Goal: Information Seeking & Learning: Find specific fact

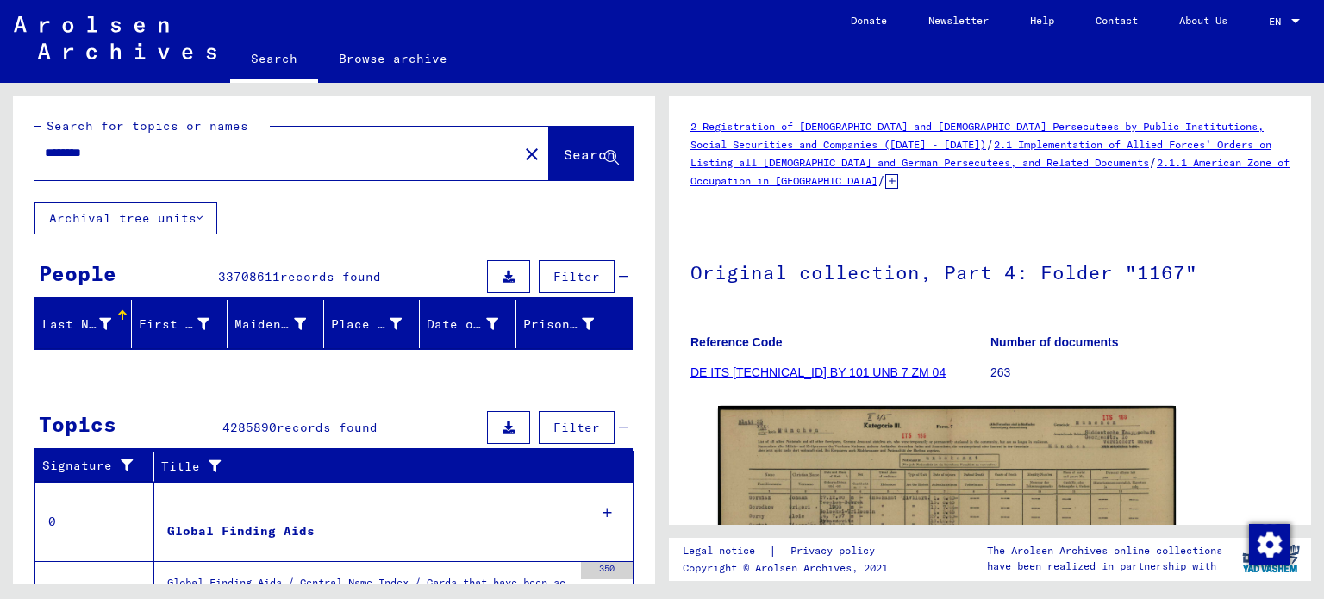
drag, startPoint x: 207, startPoint y: 156, endPoint x: 0, endPoint y: 175, distance: 207.7
click at [0, 173] on div "Search for topics or names ******** close Search Archival tree units People 337…" at bounding box center [331, 334] width 662 height 502
type input "**********"
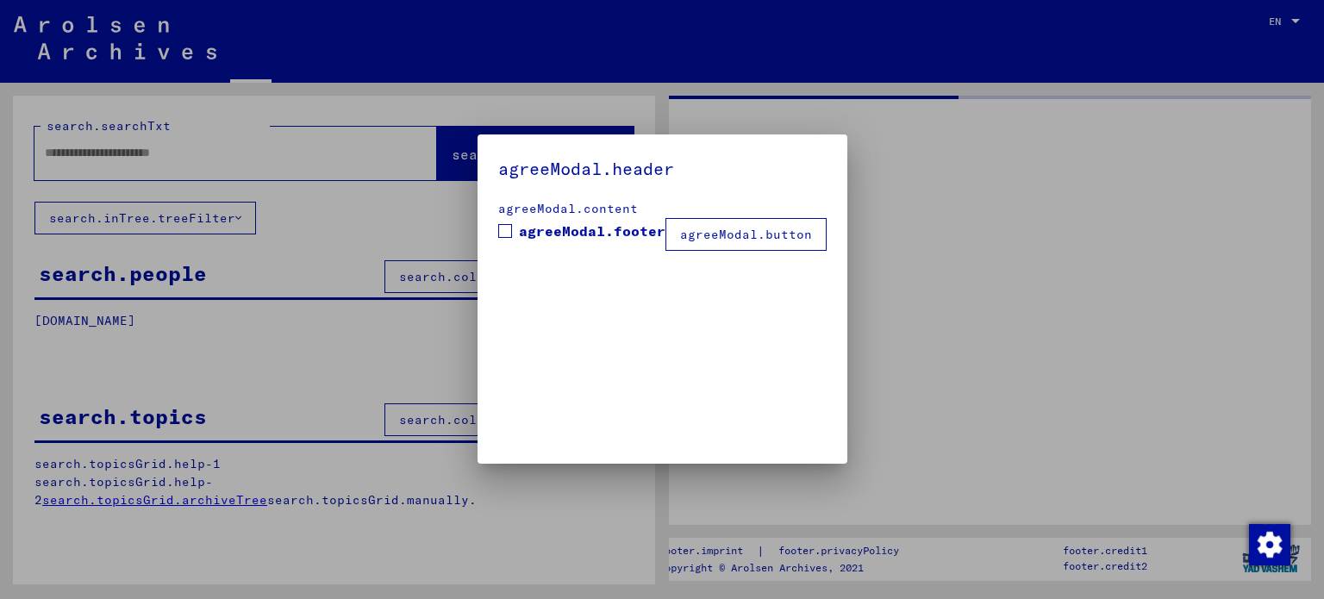
type input "********"
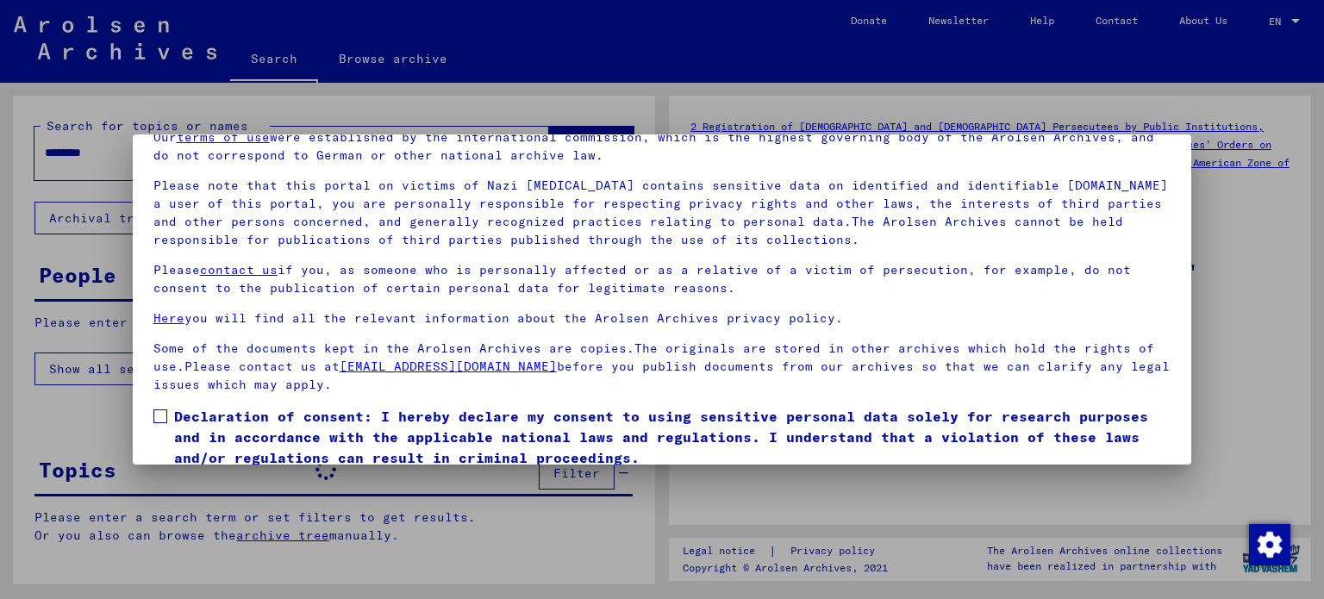
scroll to position [146, 0]
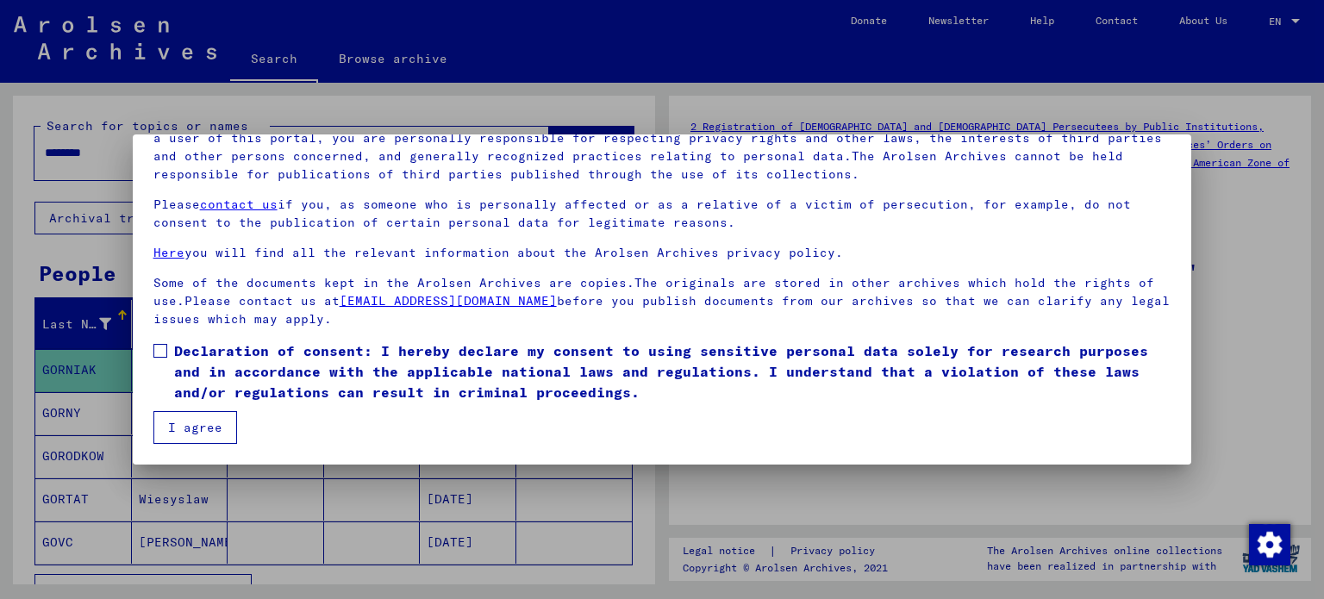
click at [231, 427] on button "I agree" at bounding box center [195, 427] width 84 height 33
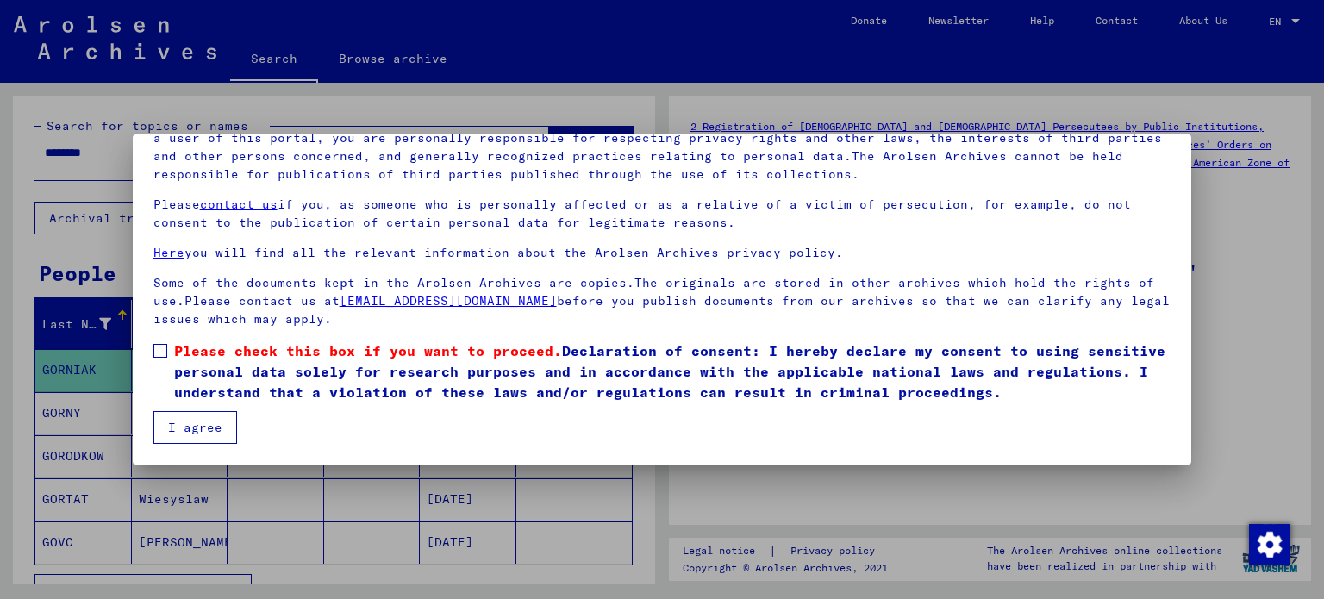
click at [149, 345] on mat-dialog-content "Our terms of use were established by the international commission, which is the…" at bounding box center [662, 249] width 1059 height 390
click at [156, 346] on span at bounding box center [160, 351] width 14 height 14
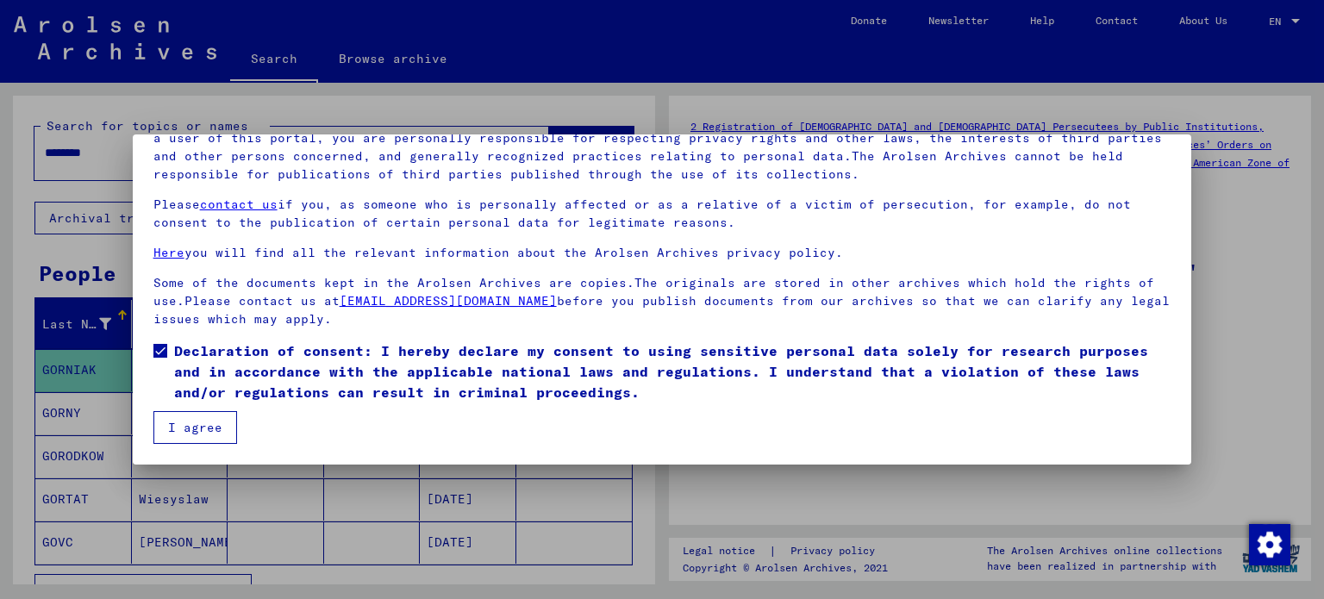
drag, startPoint x: 179, startPoint y: 413, endPoint x: 181, endPoint y: 421, distance: 8.8
click at [179, 415] on mat-dialog-content "Our terms of use were established by the international commission, which is the…" at bounding box center [662, 249] width 1059 height 390
click at [182, 423] on button "I agree" at bounding box center [195, 427] width 84 height 33
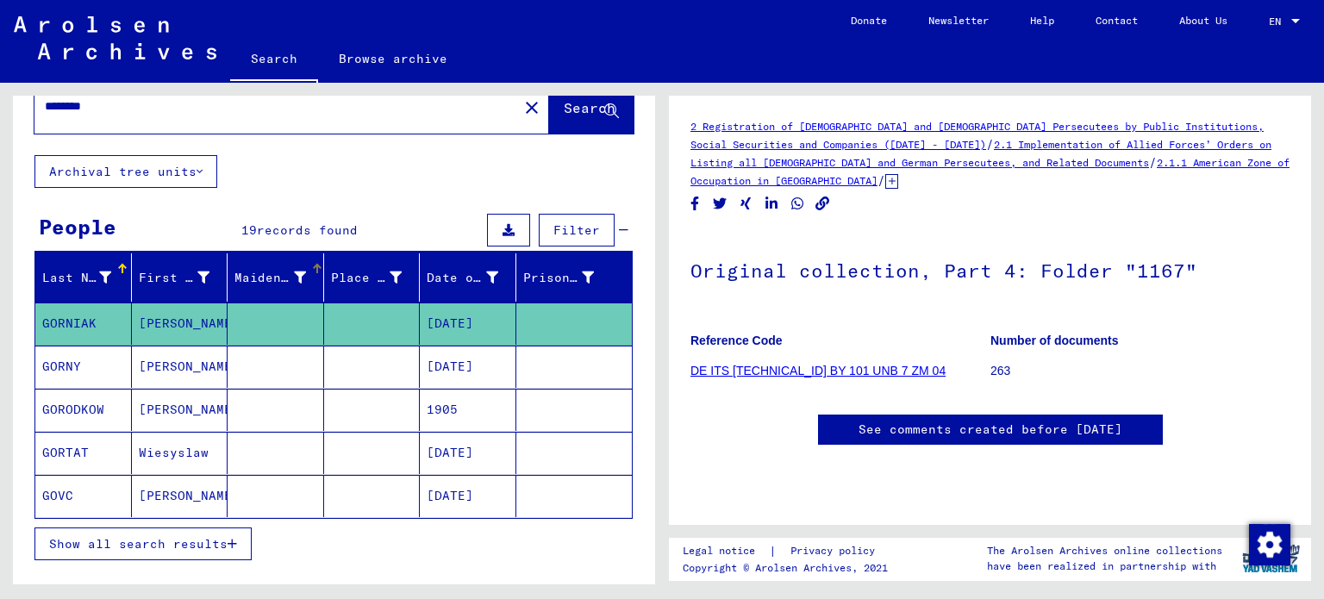
scroll to position [159, 0]
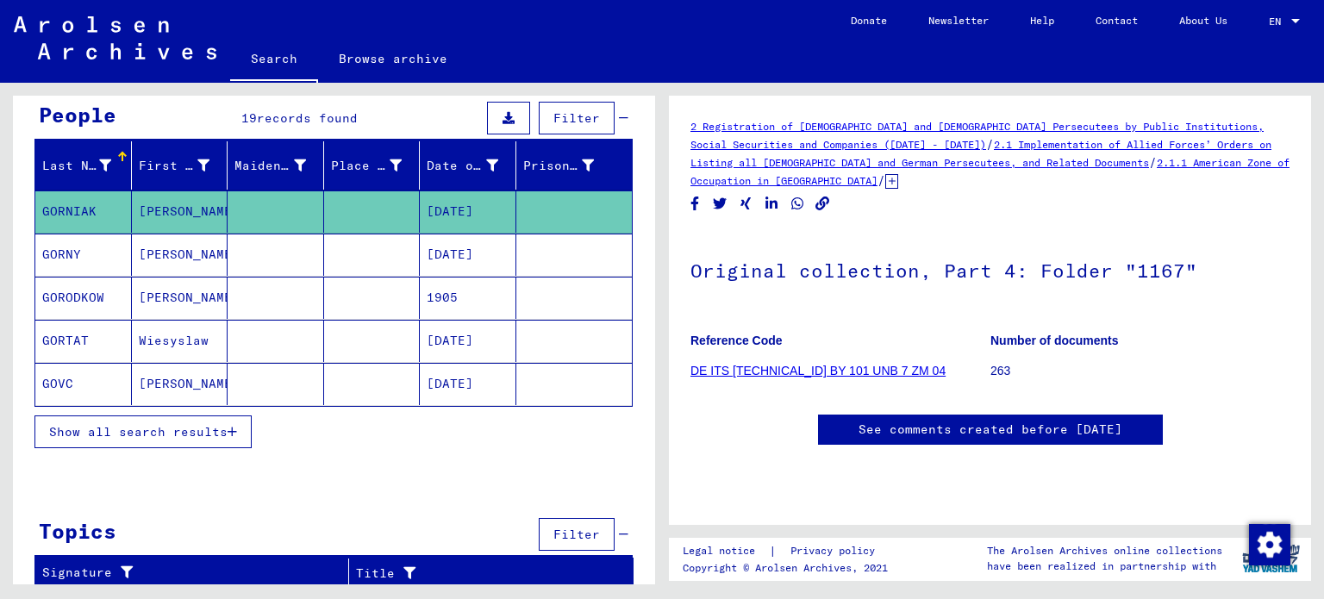
click at [209, 424] on span "Show all search results" at bounding box center [138, 432] width 178 height 16
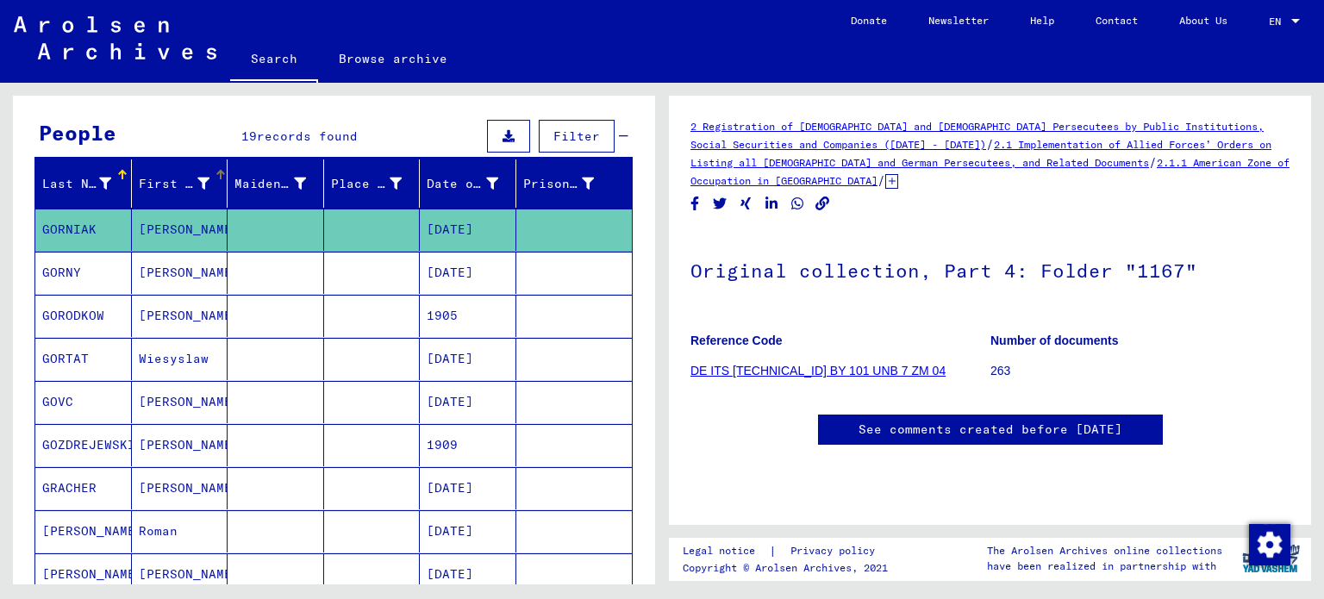
scroll to position [0, 0]
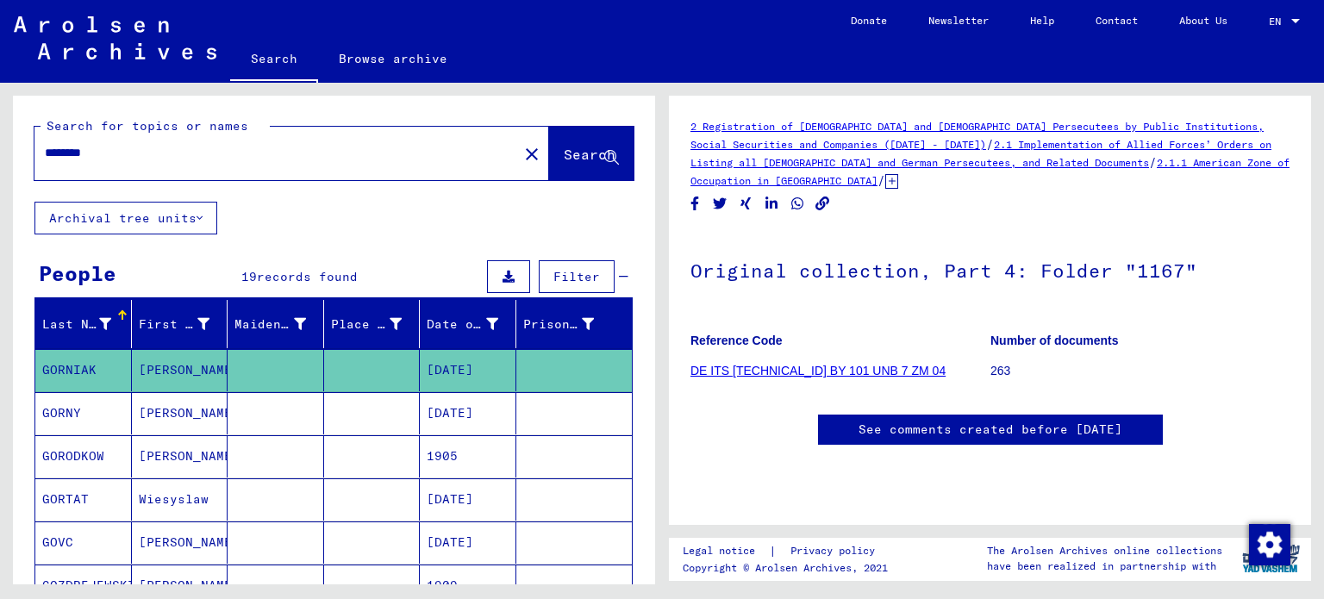
drag, startPoint x: 154, startPoint y: 145, endPoint x: 5, endPoint y: 194, distance: 157.0
click at [0, 193] on div "Search for topics or names ******** close Search Archival tree units People 19 …" at bounding box center [331, 334] width 662 height 502
type input "**********"
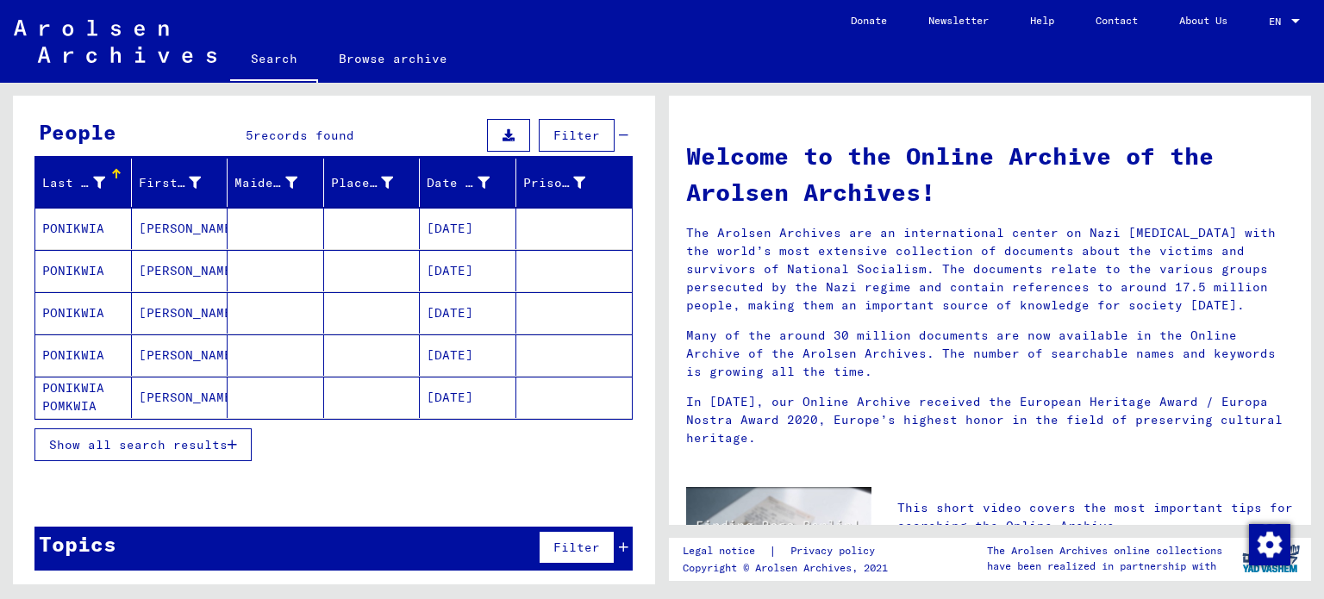
scroll to position [141, 0]
click at [205, 227] on mat-cell "[PERSON_NAME]" at bounding box center [180, 228] width 97 height 41
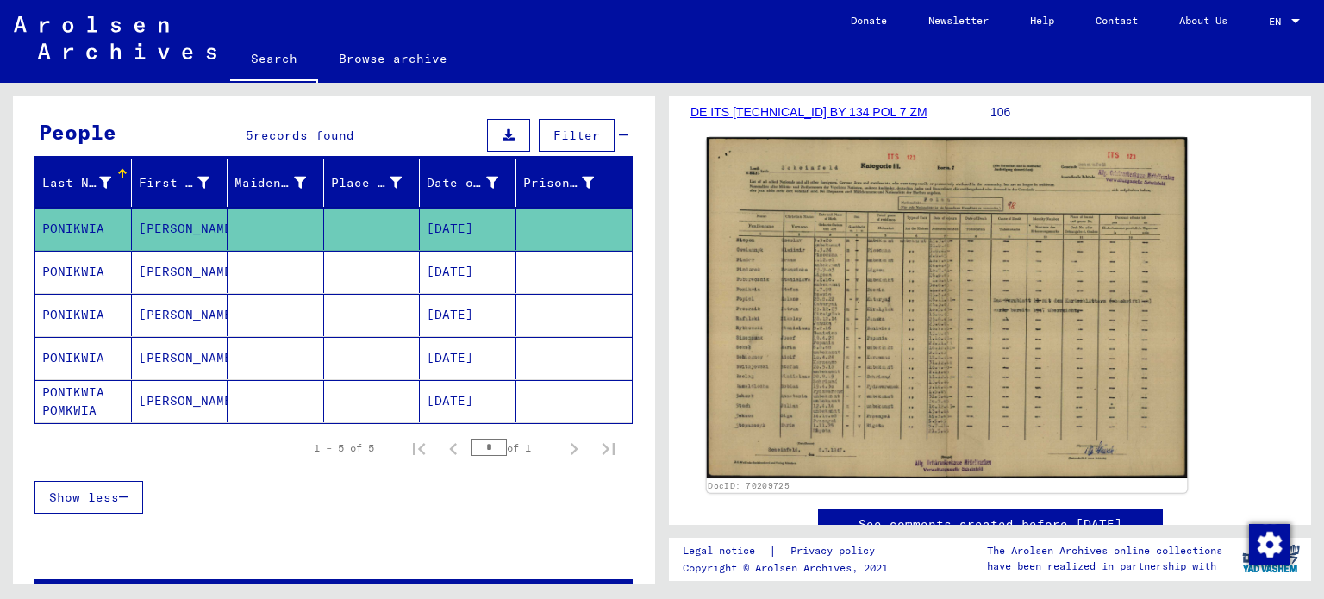
click at [892, 270] on img at bounding box center [947, 307] width 481 height 341
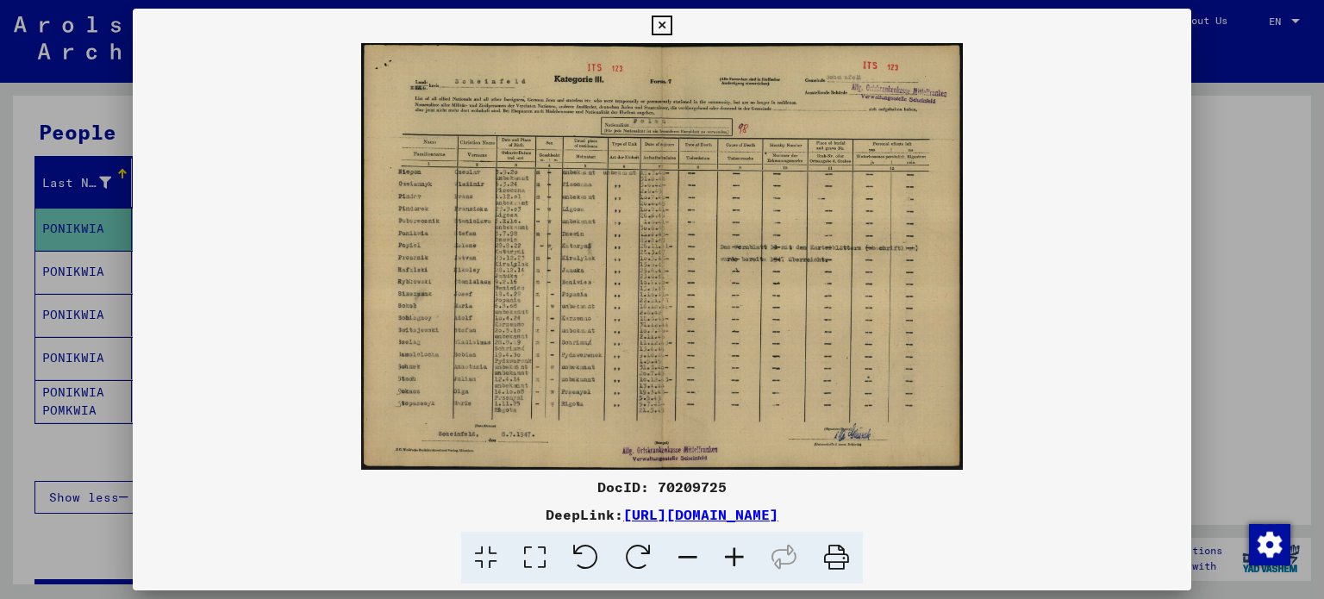
click at [743, 563] on icon at bounding box center [734, 558] width 47 height 53
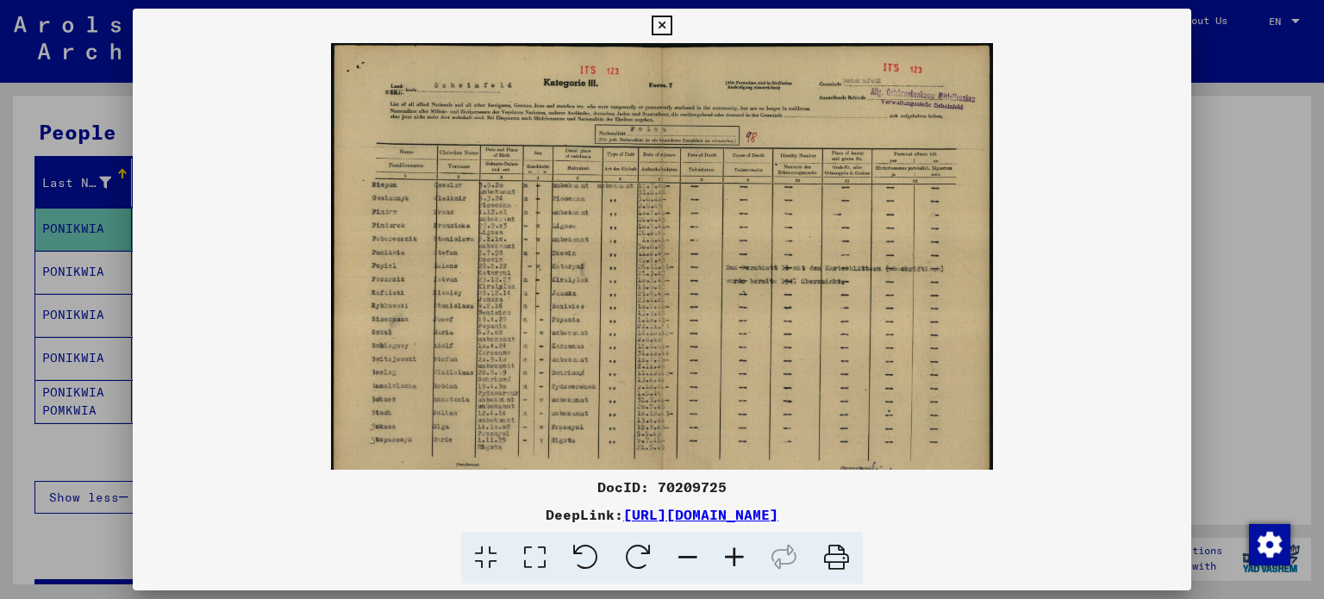
click at [743, 563] on icon at bounding box center [734, 558] width 47 height 53
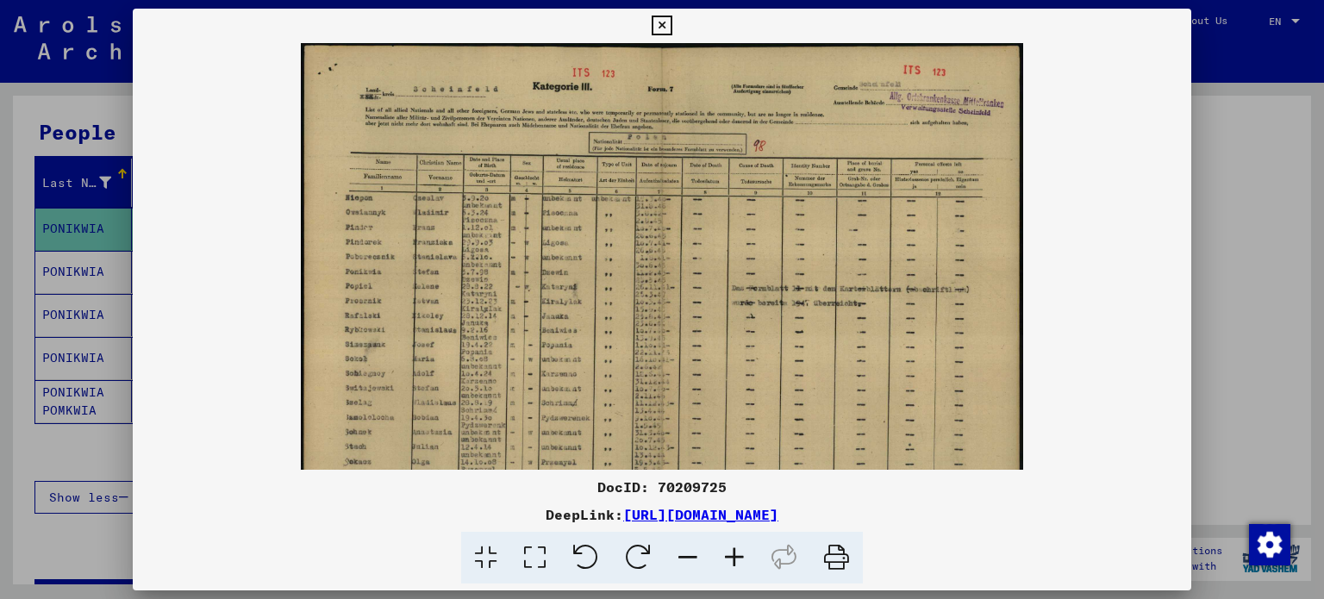
click at [743, 563] on icon at bounding box center [734, 558] width 47 height 53
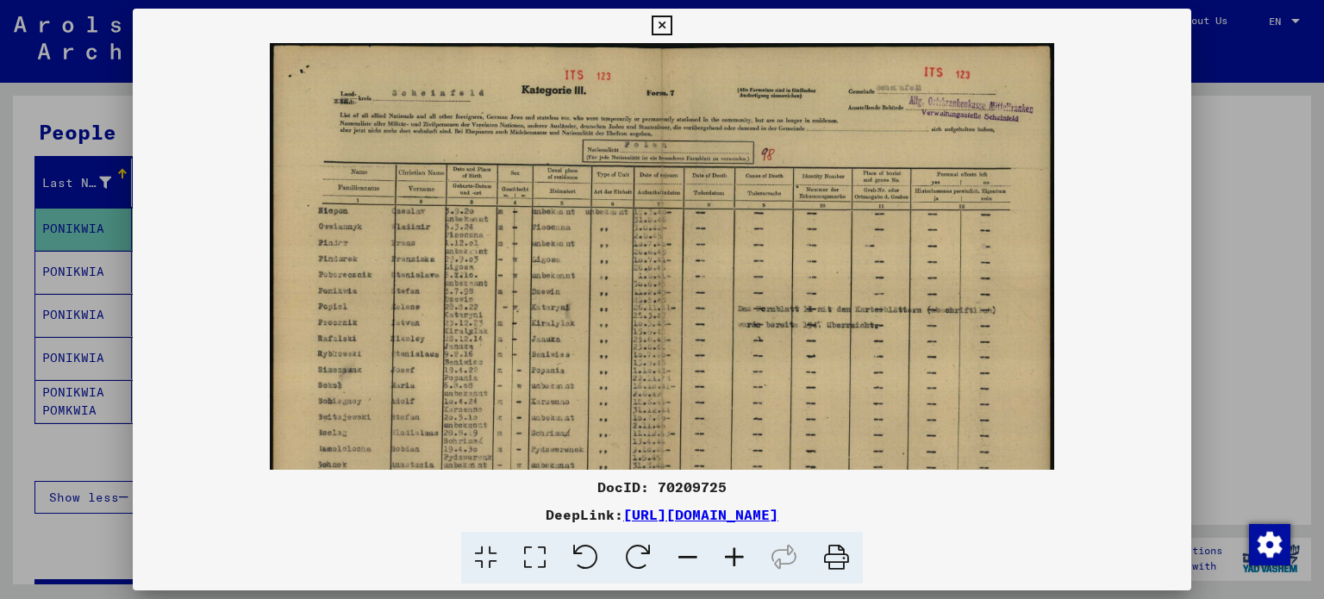
click at [743, 563] on icon at bounding box center [734, 558] width 47 height 53
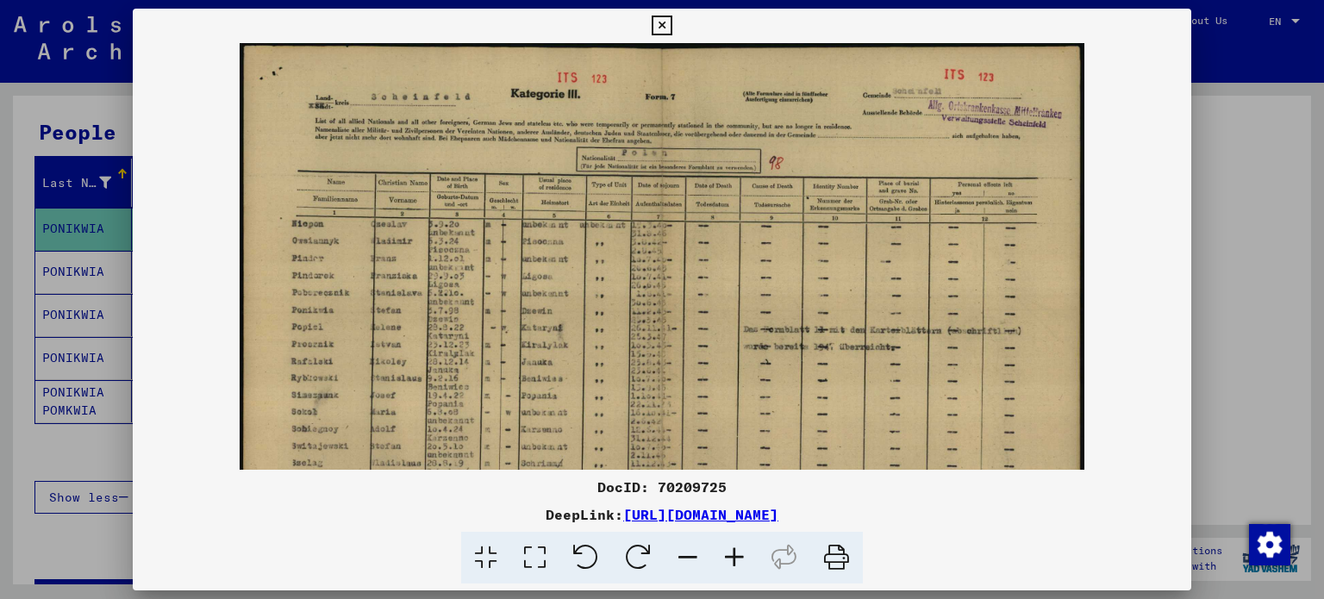
click at [743, 563] on icon at bounding box center [734, 558] width 47 height 53
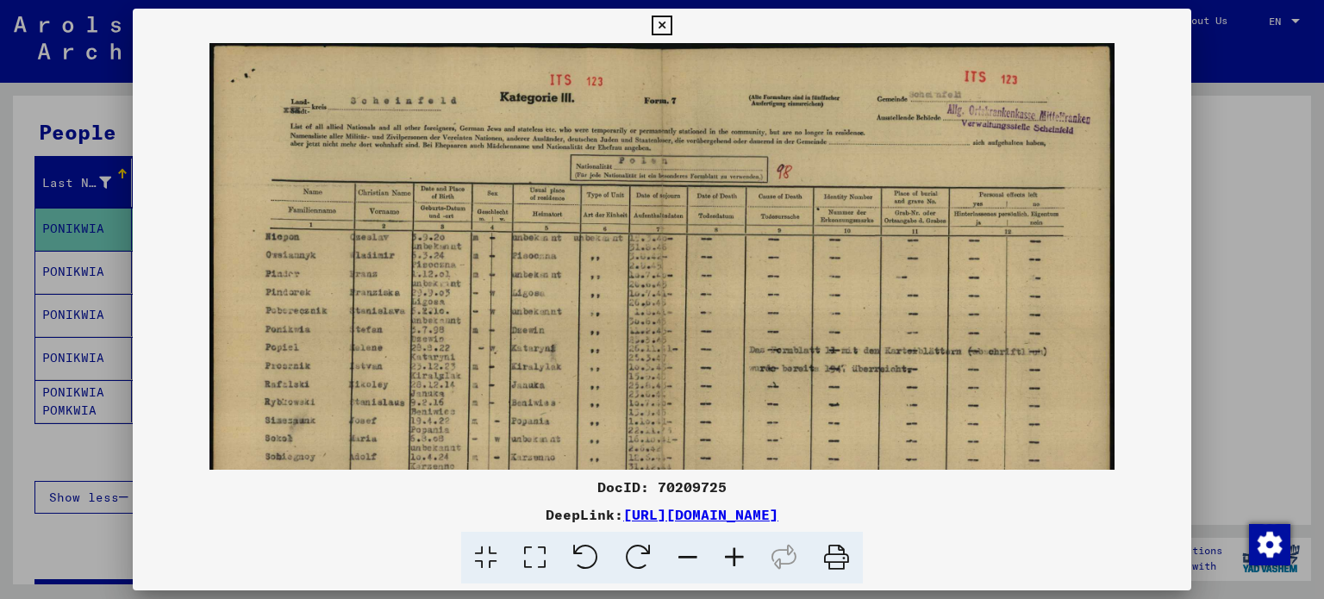
click at [733, 552] on icon at bounding box center [734, 558] width 47 height 53
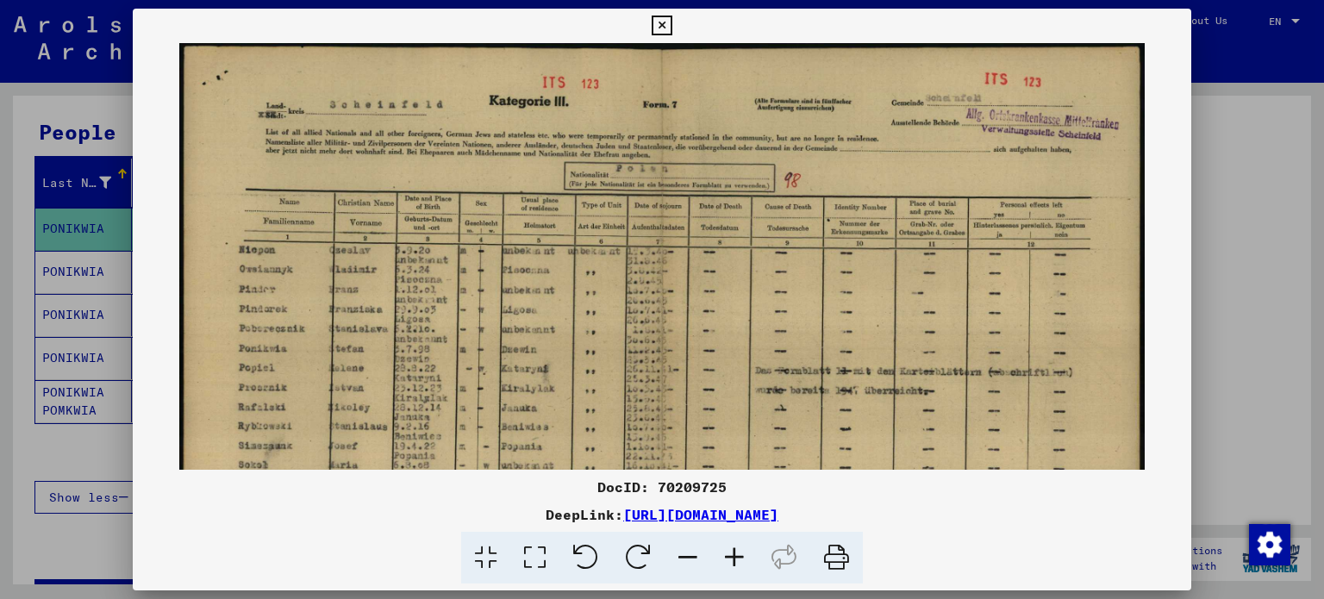
click at [733, 552] on icon at bounding box center [734, 558] width 47 height 53
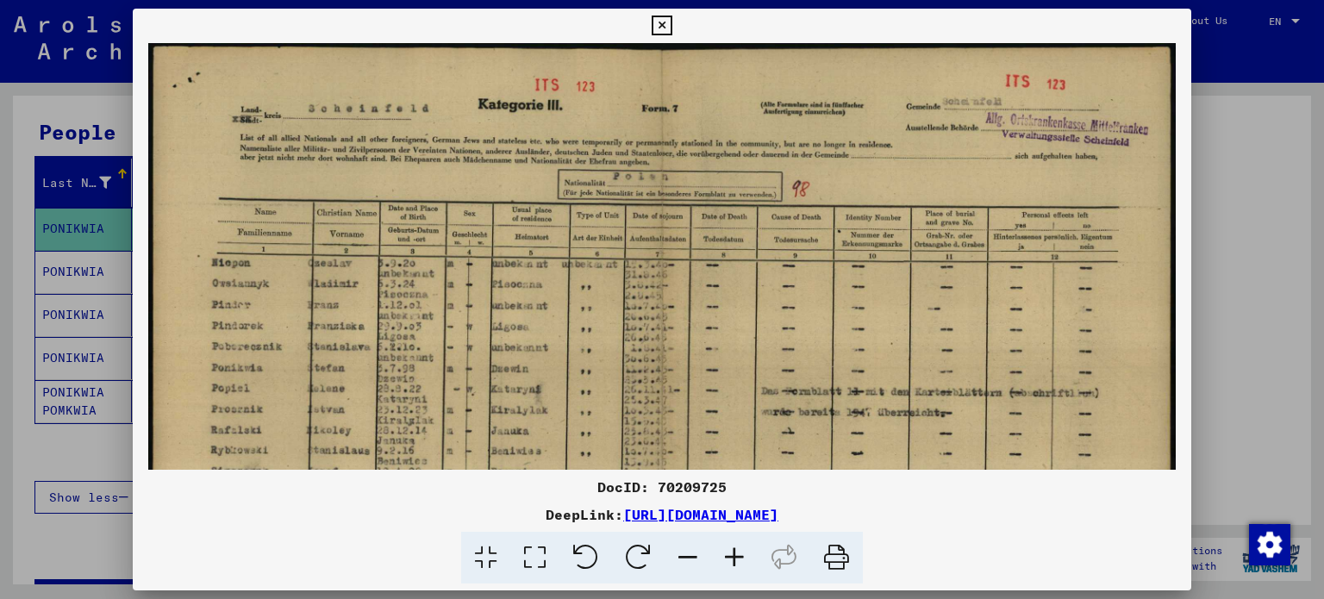
click at [733, 552] on icon at bounding box center [734, 558] width 47 height 53
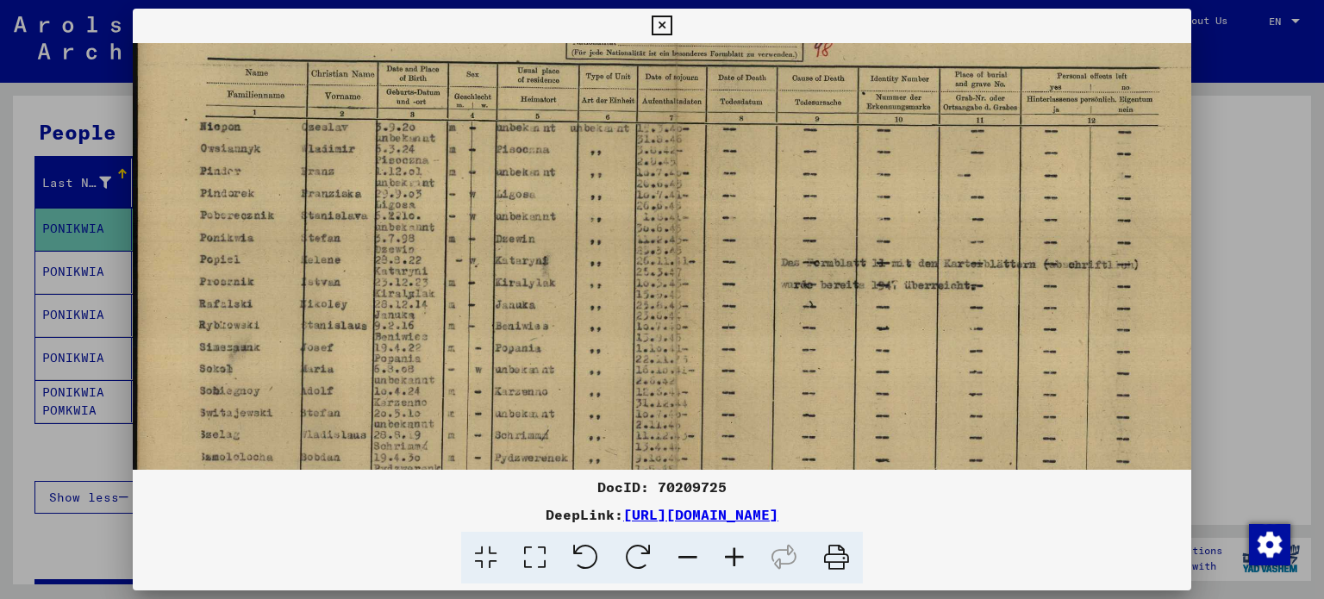
drag, startPoint x: 758, startPoint y: 264, endPoint x: 758, endPoint y: 209, distance: 54.3
click at [758, 212] on img at bounding box center [677, 279] width 1088 height 771
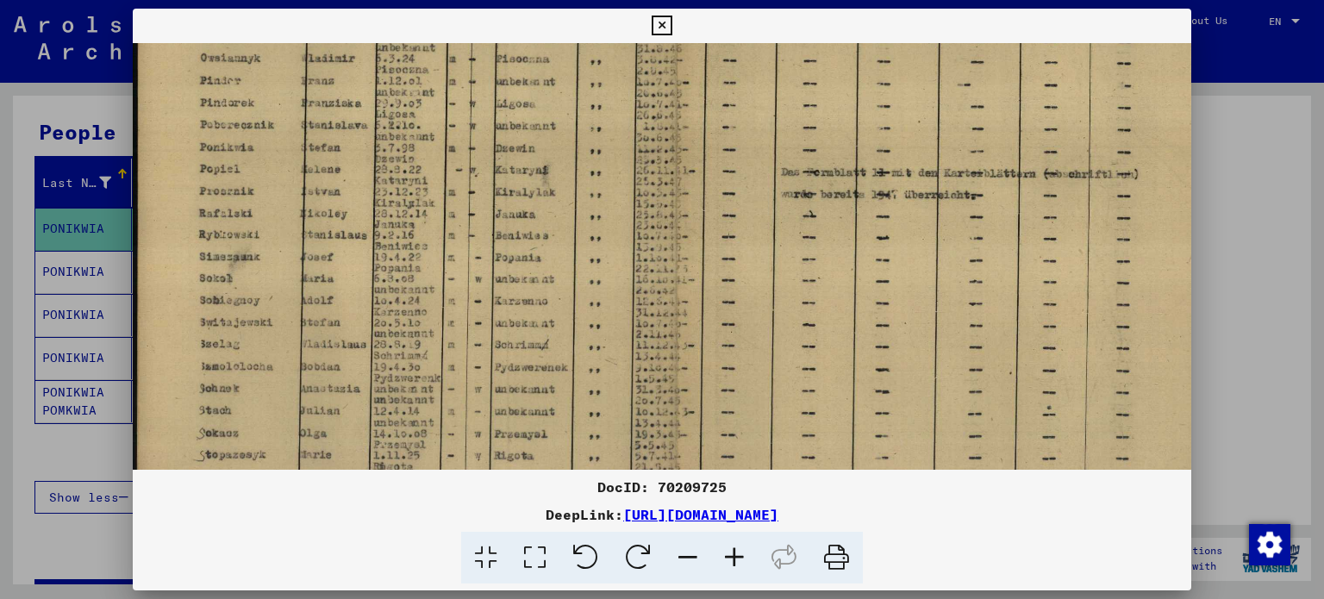
scroll to position [253, 0]
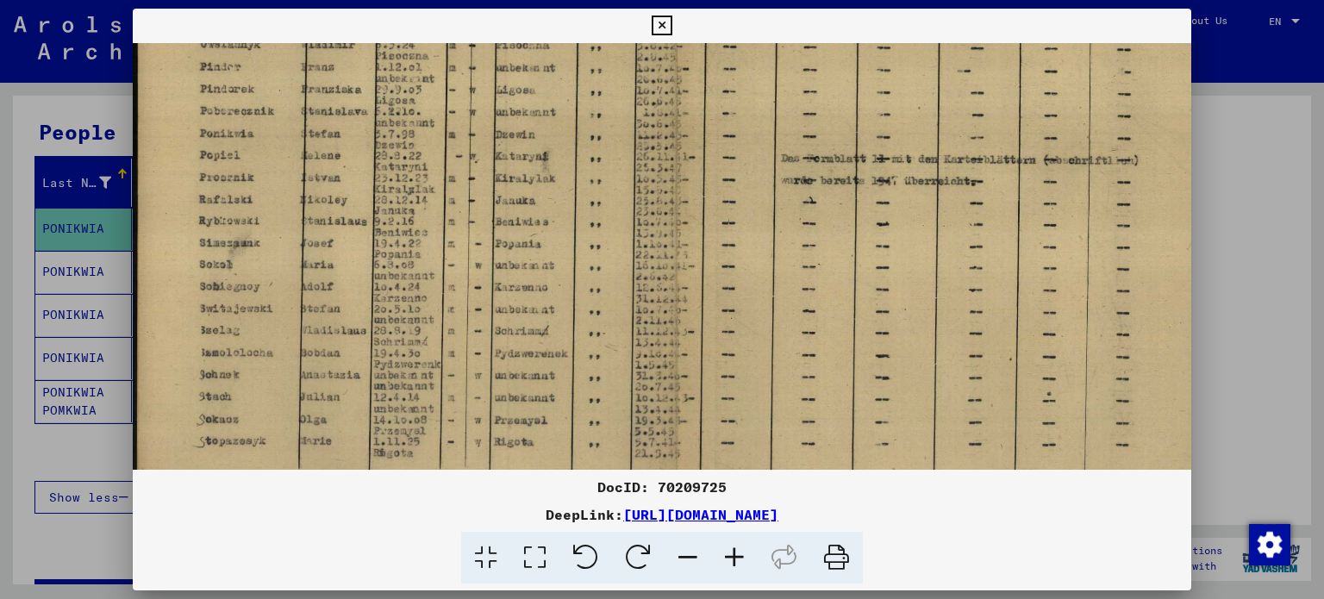
drag, startPoint x: 704, startPoint y: 338, endPoint x: 720, endPoint y: 238, distance: 101.2
click at [720, 238] on img at bounding box center [677, 175] width 1088 height 771
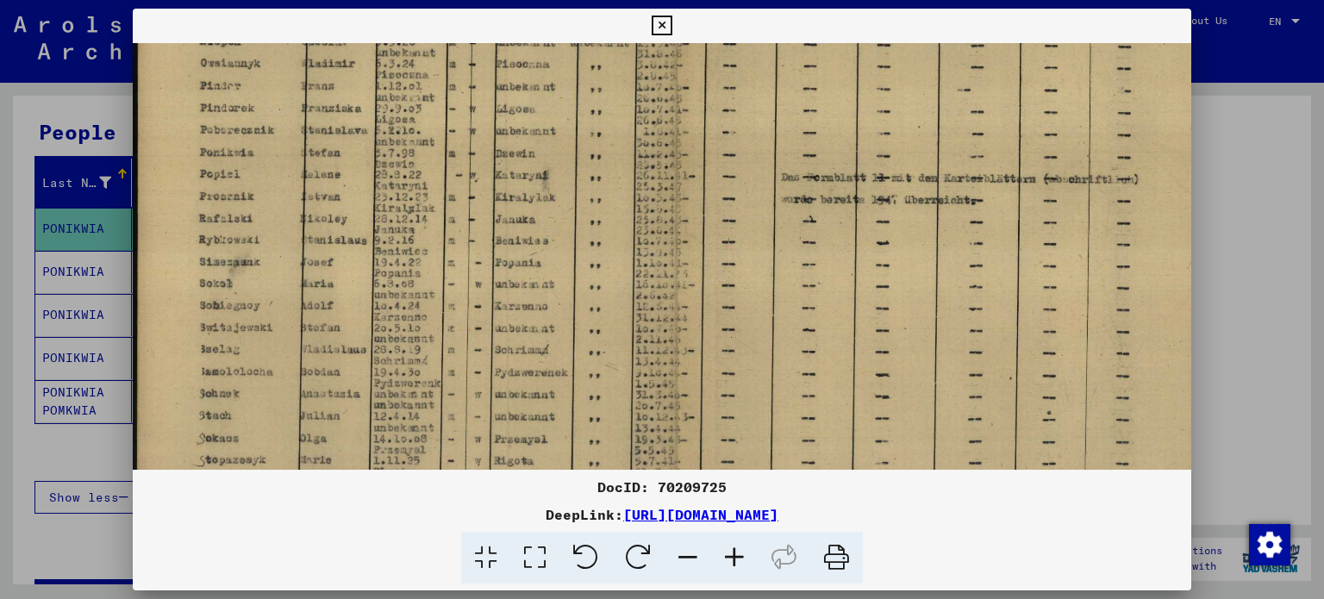
drag, startPoint x: 483, startPoint y: 354, endPoint x: 513, endPoint y: 379, distance: 39.2
click at [513, 379] on img at bounding box center [677, 194] width 1088 height 771
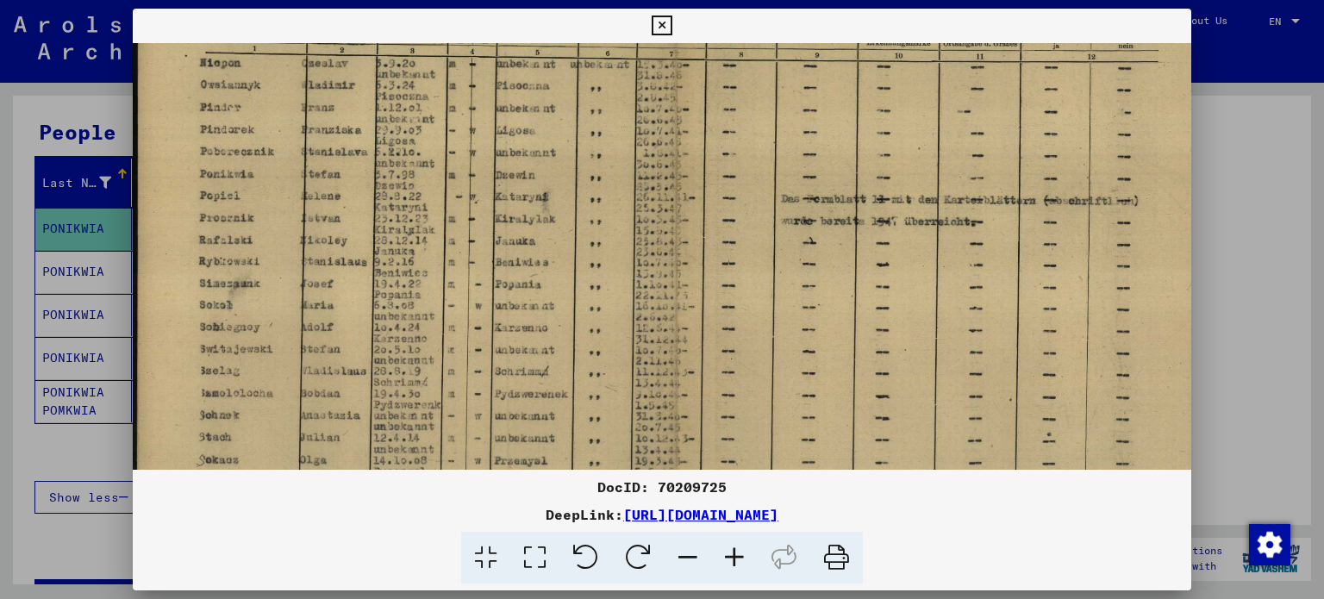
scroll to position [212, 0]
click at [457, 276] on img at bounding box center [677, 216] width 1088 height 771
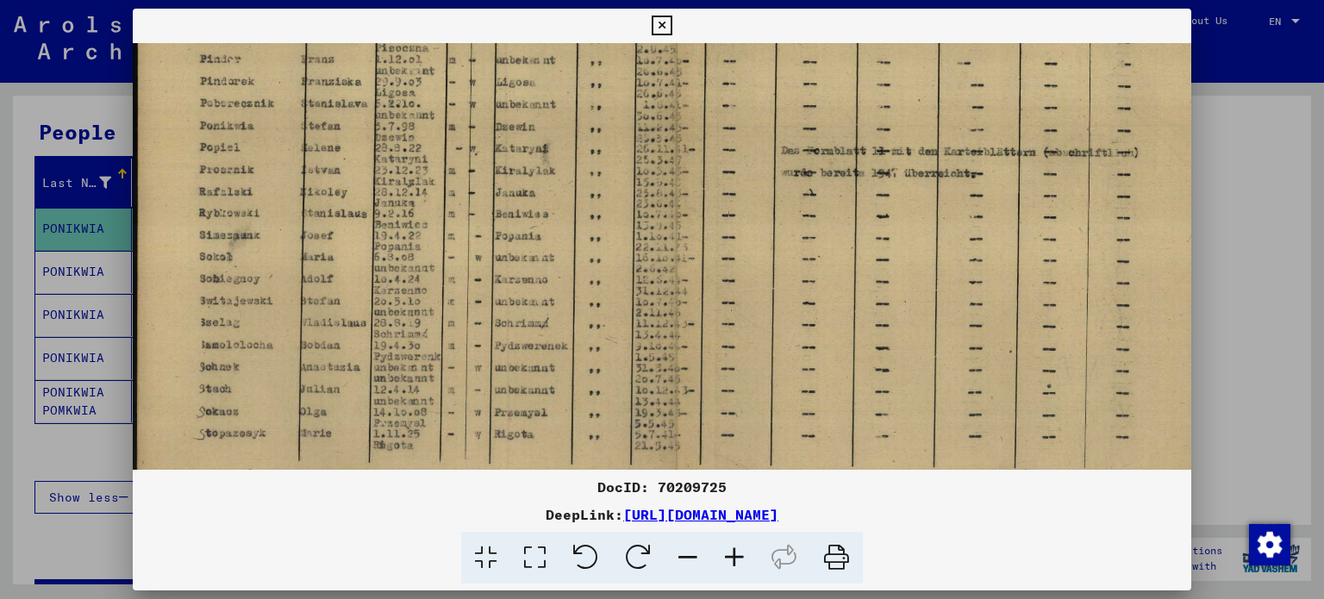
scroll to position [279, 0]
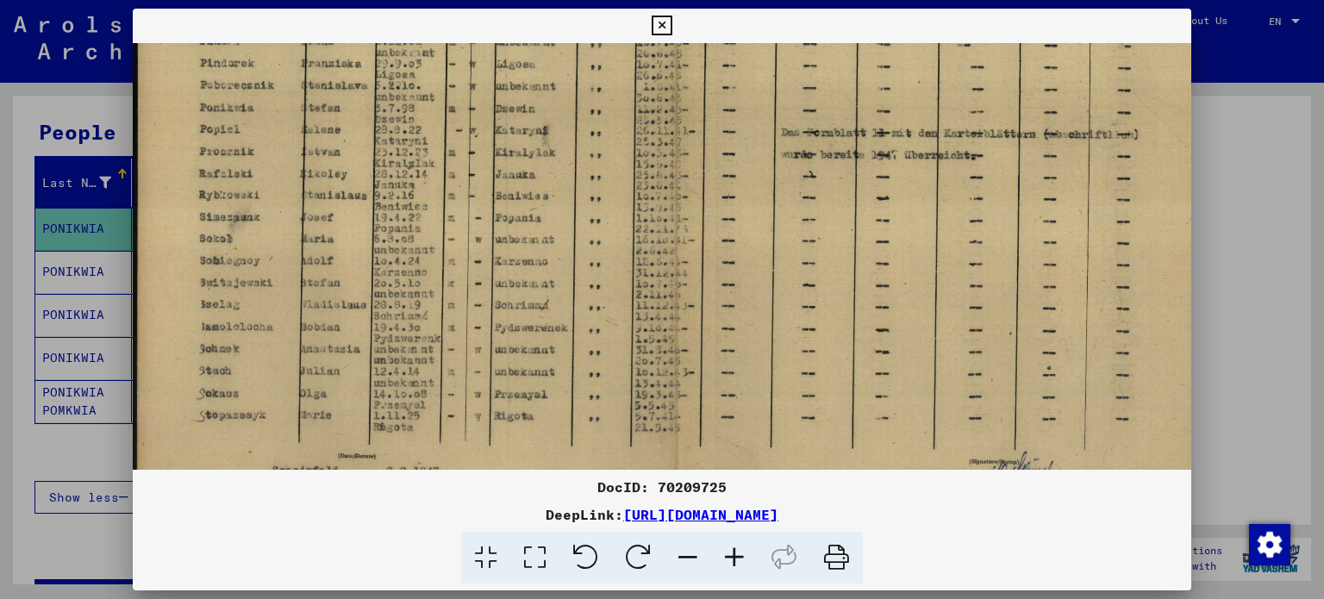
drag, startPoint x: 563, startPoint y: 220, endPoint x: 571, endPoint y: 153, distance: 66.9
click at [571, 153] on img at bounding box center [677, 149] width 1088 height 771
click at [1220, 124] on div at bounding box center [662, 299] width 1324 height 599
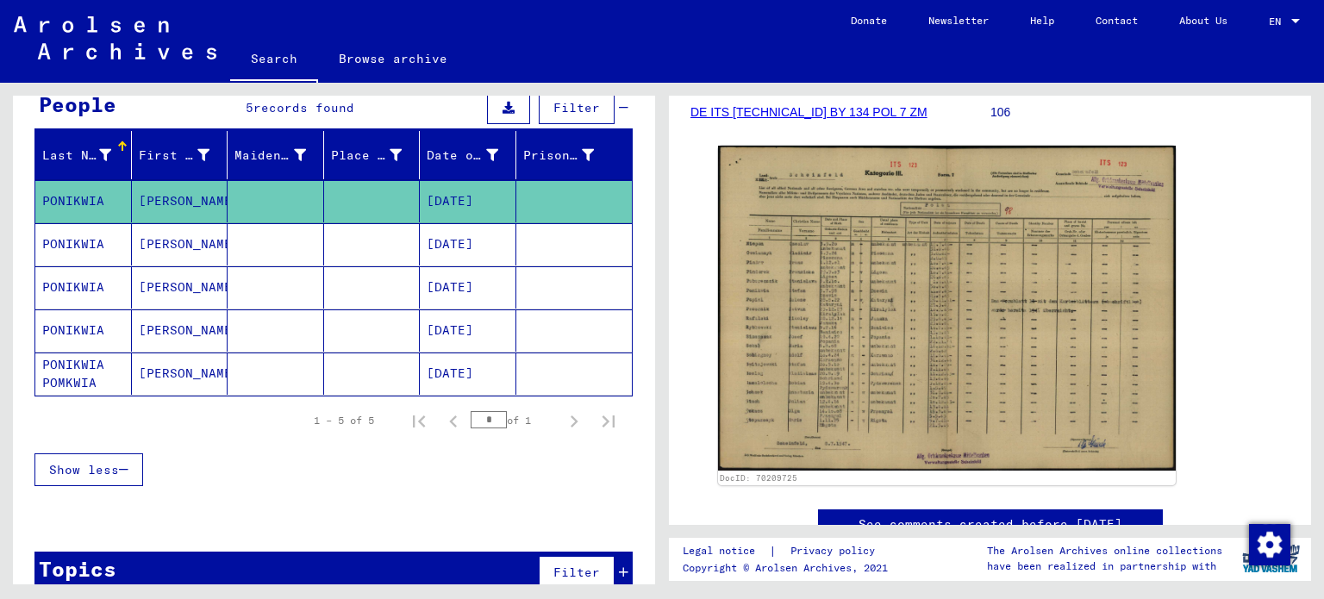
scroll to position [193, 0]
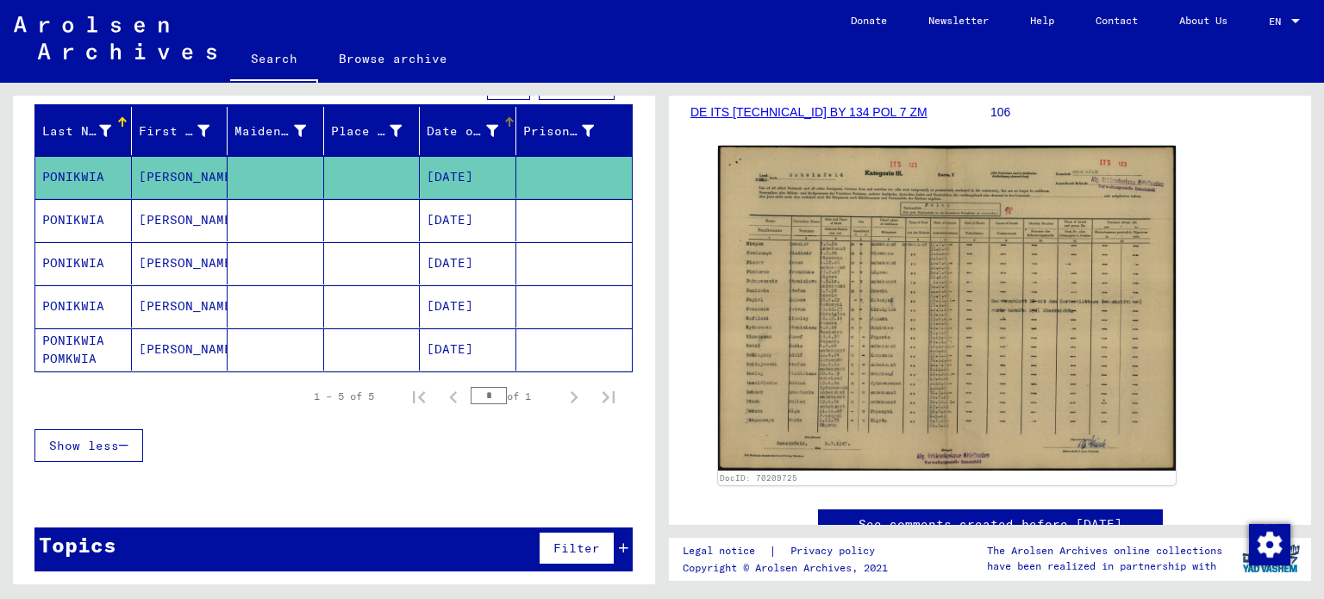
click at [452, 128] on div "Date of Birth" at bounding box center [463, 131] width 72 height 18
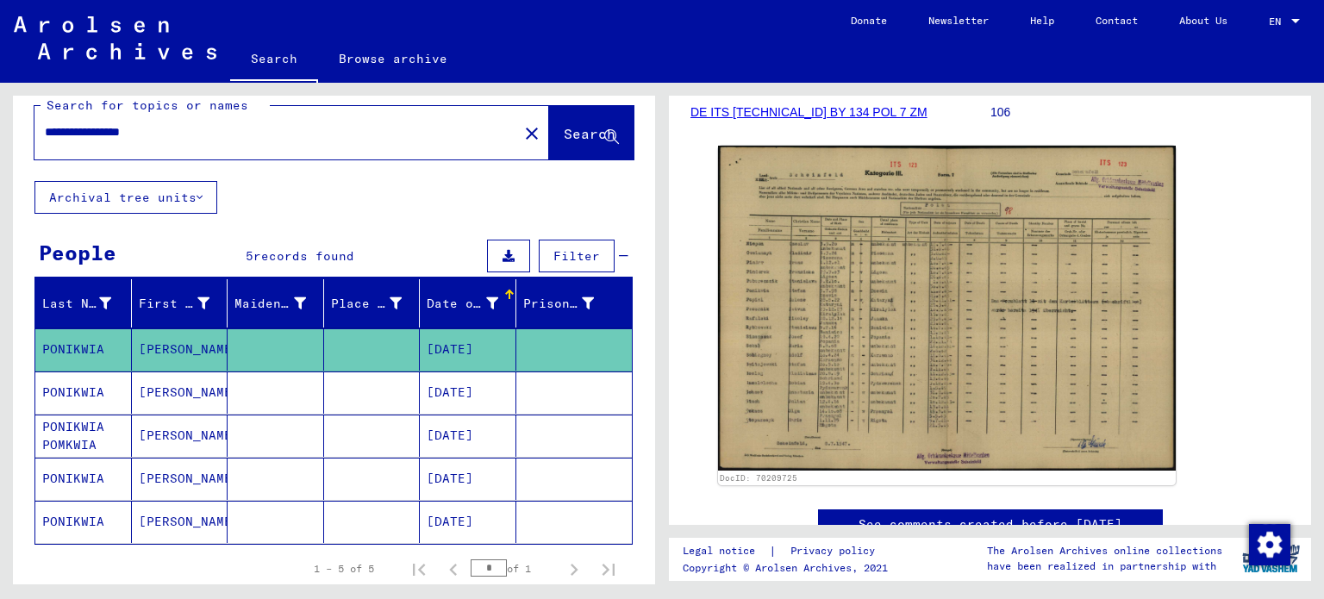
click at [446, 307] on div "Date of Birth" at bounding box center [463, 304] width 72 height 18
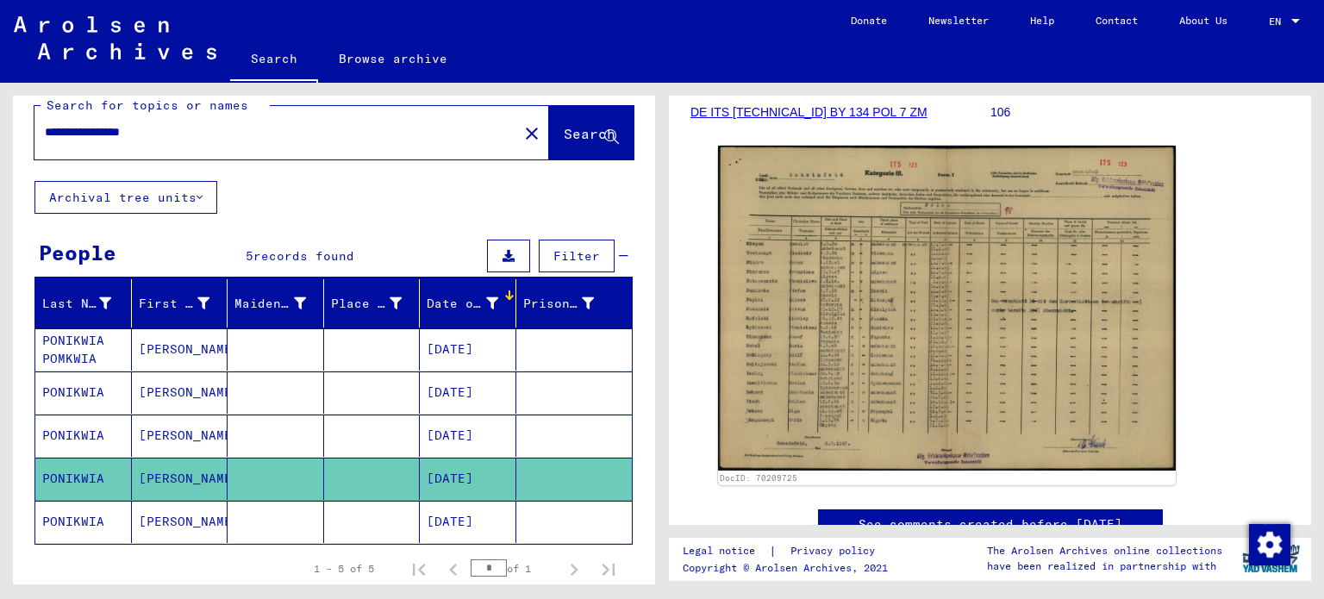
click at [181, 427] on mat-cell "[PERSON_NAME]" at bounding box center [180, 436] width 97 height 42
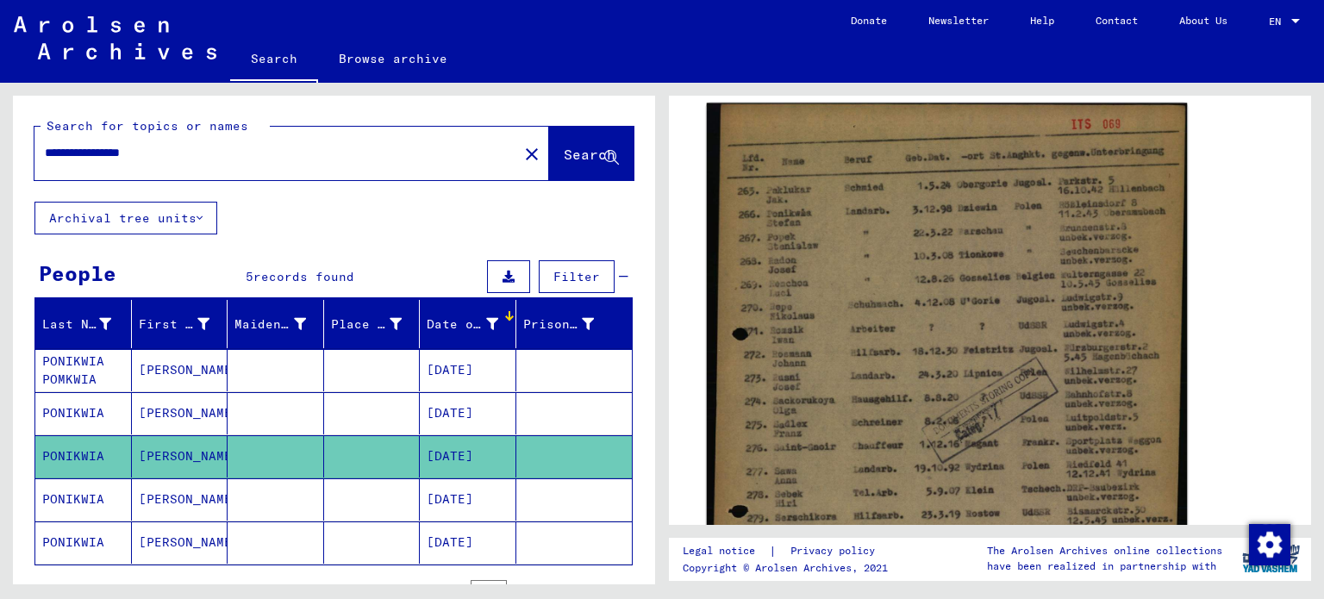
scroll to position [259, 0]
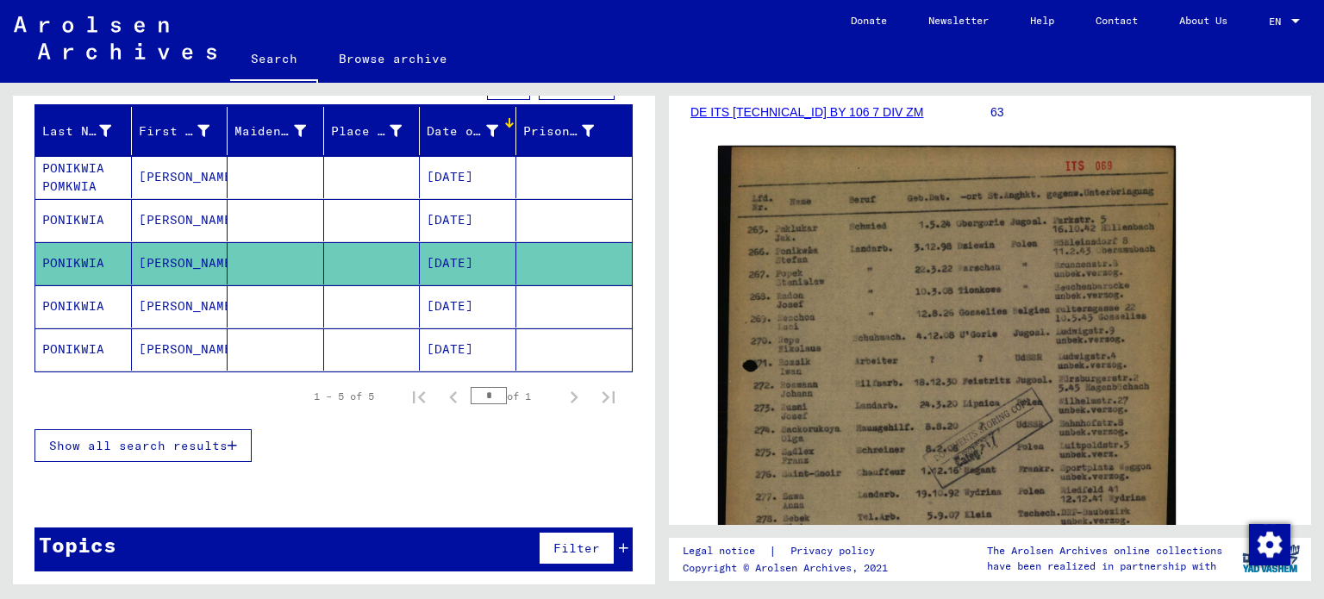
click at [183, 438] on span "Show all search results" at bounding box center [138, 446] width 178 height 16
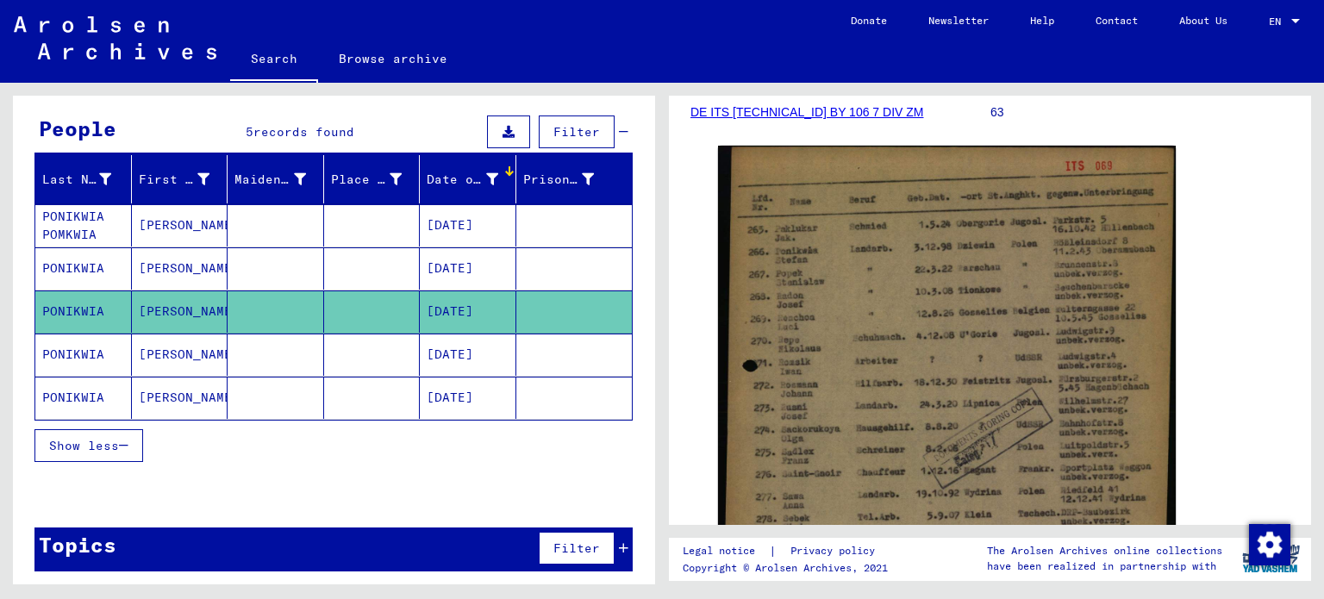
click at [107, 452] on button "Show less" at bounding box center [88, 445] width 109 height 33
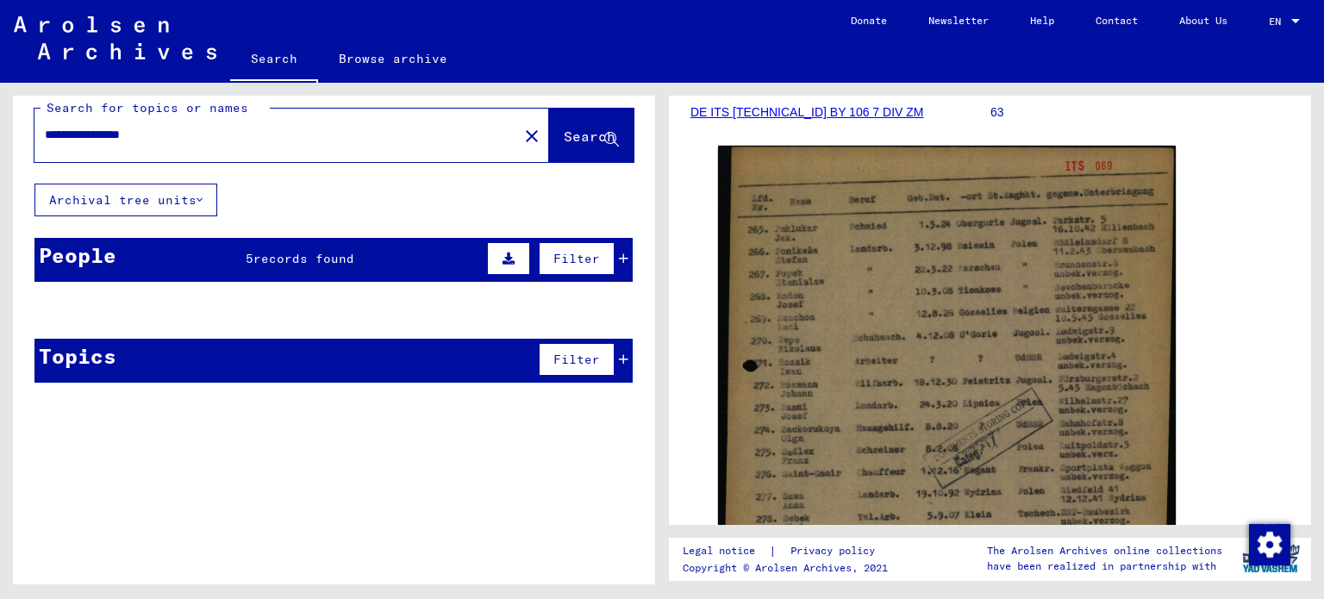
scroll to position [14, 0]
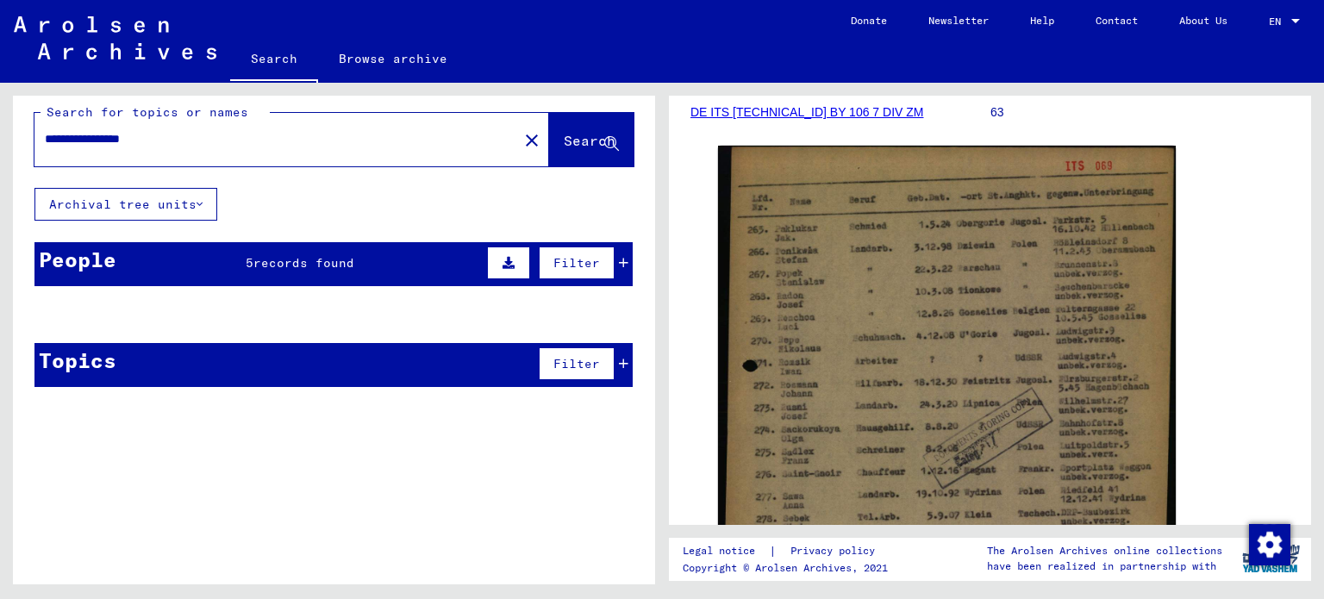
click at [169, 265] on div "People 5 records found Filter" at bounding box center [333, 264] width 598 height 44
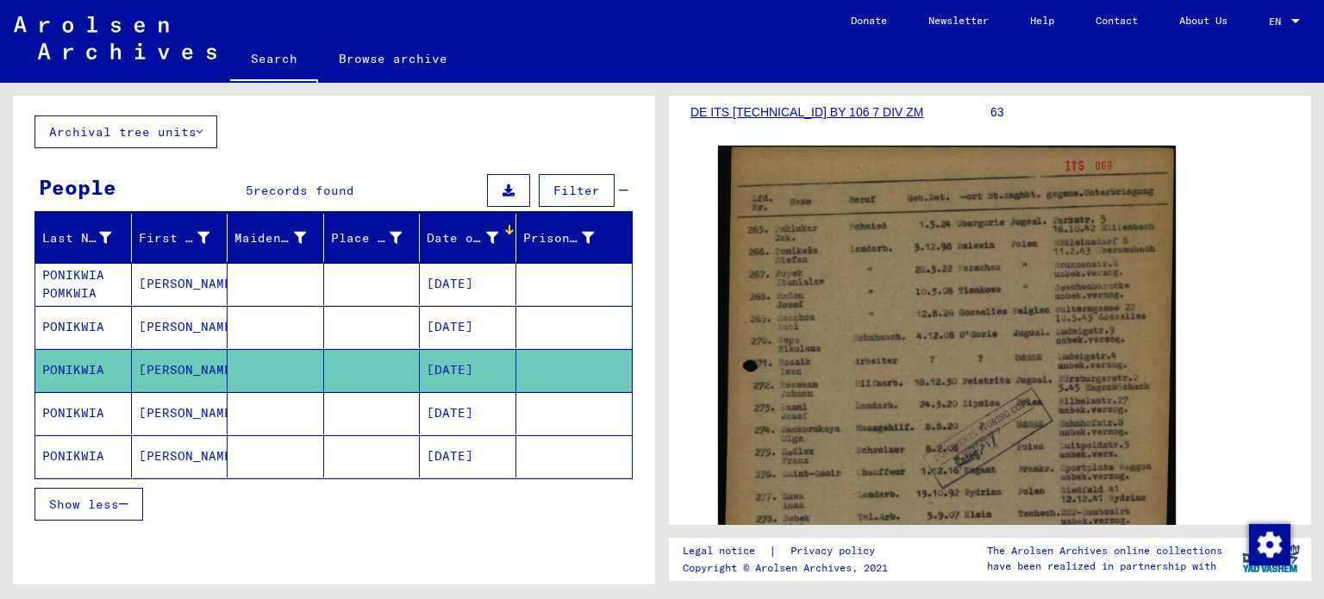
scroll to position [145, 0]
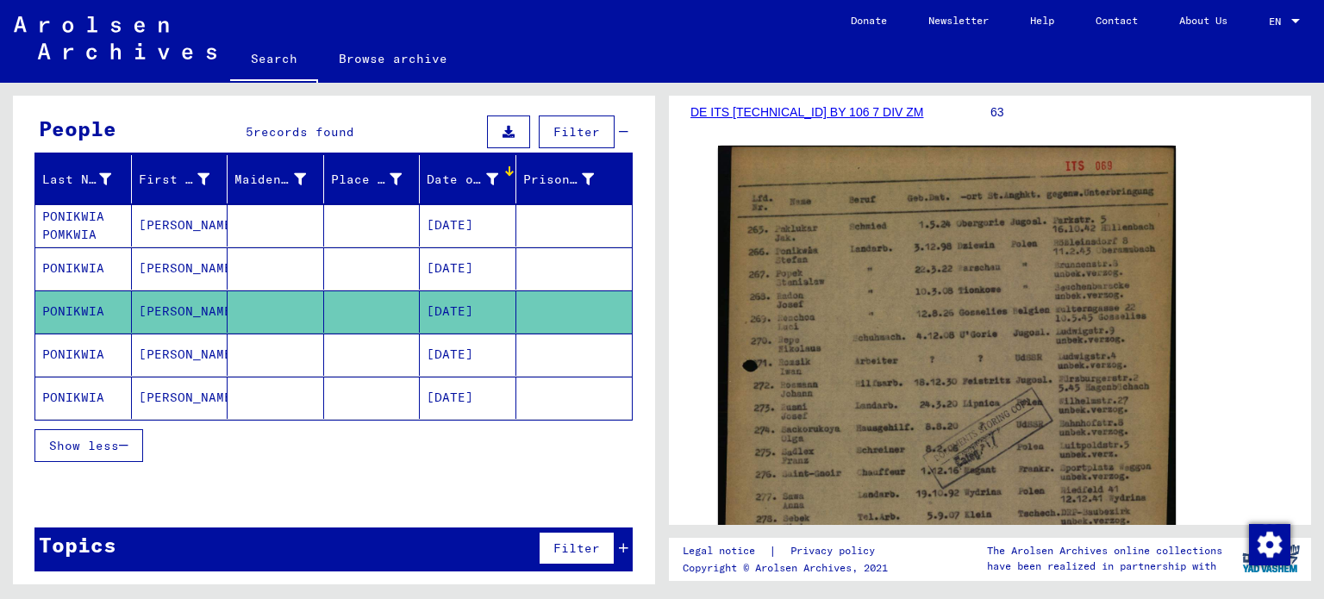
click at [334, 396] on mat-cell at bounding box center [372, 398] width 97 height 42
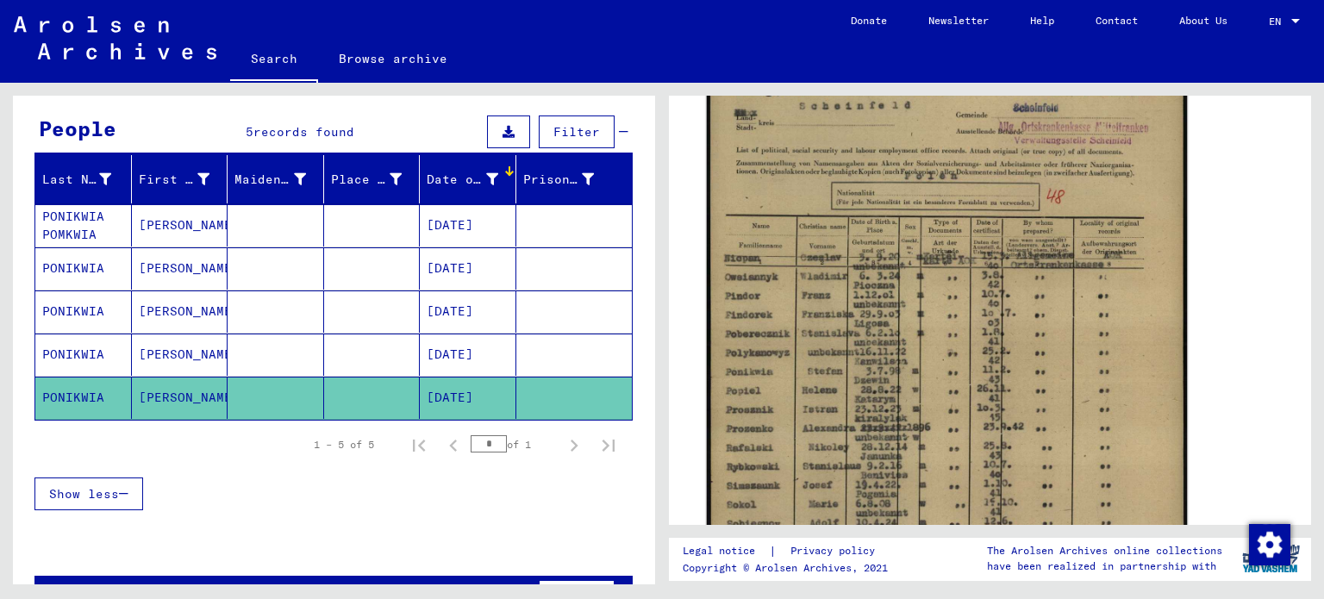
scroll to position [431, 0]
